Goal: Find specific page/section

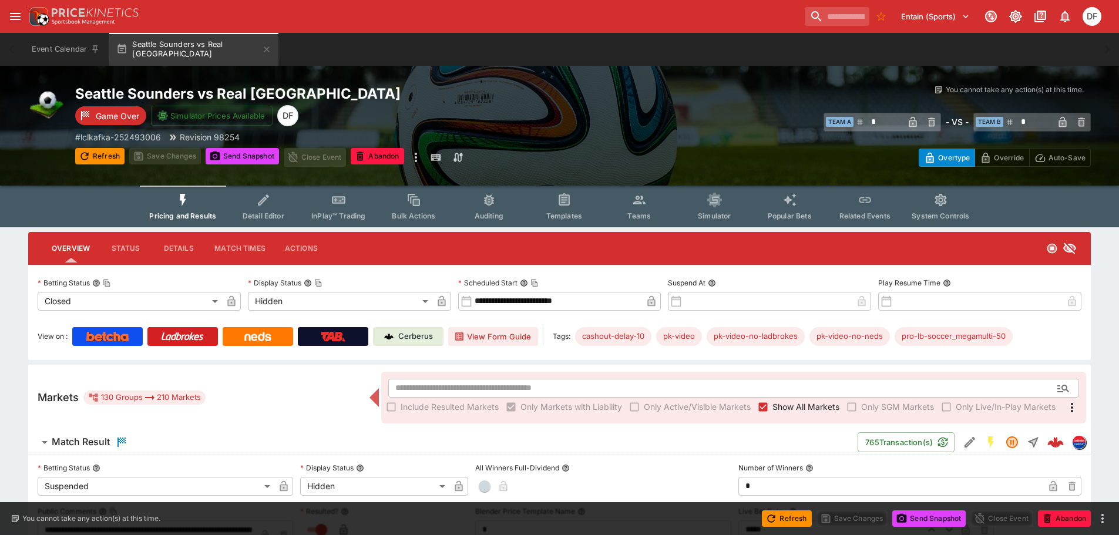
click at [416, 328] on link "Cerberus" at bounding box center [408, 336] width 70 height 19
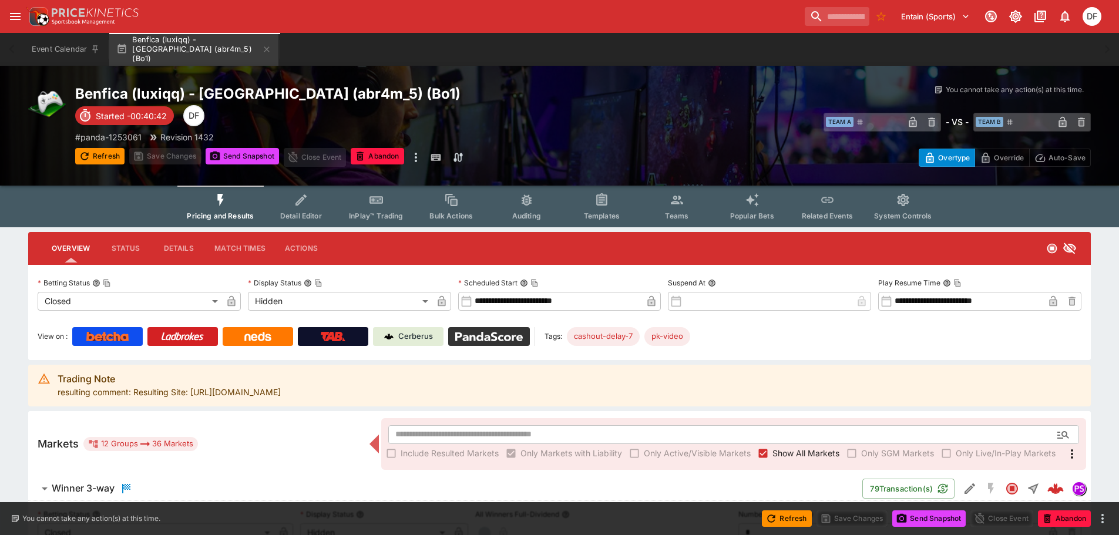
click at [485, 336] on img at bounding box center [489, 336] width 68 height 9
drag, startPoint x: 347, startPoint y: 395, endPoint x: 193, endPoint y: 399, distance: 153.9
click at [193, 399] on div "Trading Note resulting comment: Resulting Site: https://www.esportclub.pro/even…" at bounding box center [559, 386] width 1063 height 42
copy div "https://www.esportclub.pro/events"
